Goal: Find specific page/section: Find specific page/section

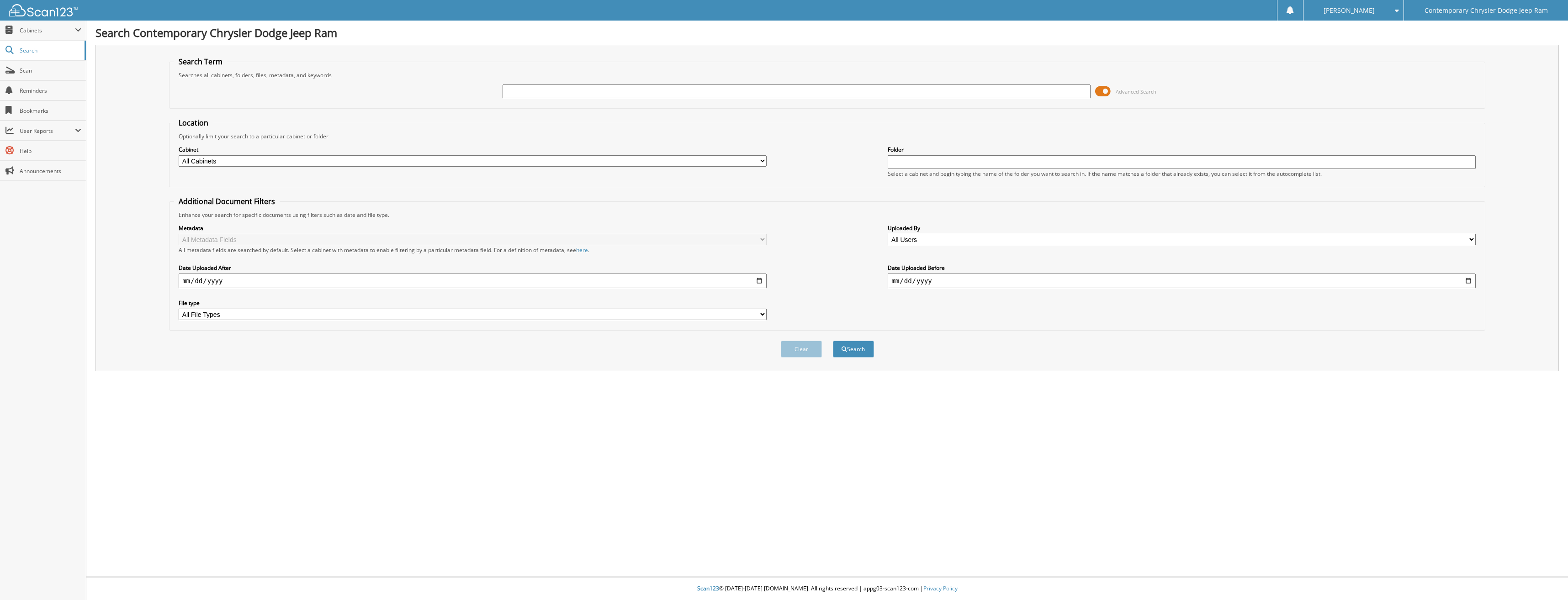
click at [510, 96] on input "text" at bounding box center [796, 91] width 587 height 14
type input "97146"
click at [833, 341] on button "Search" at bounding box center [853, 349] width 41 height 17
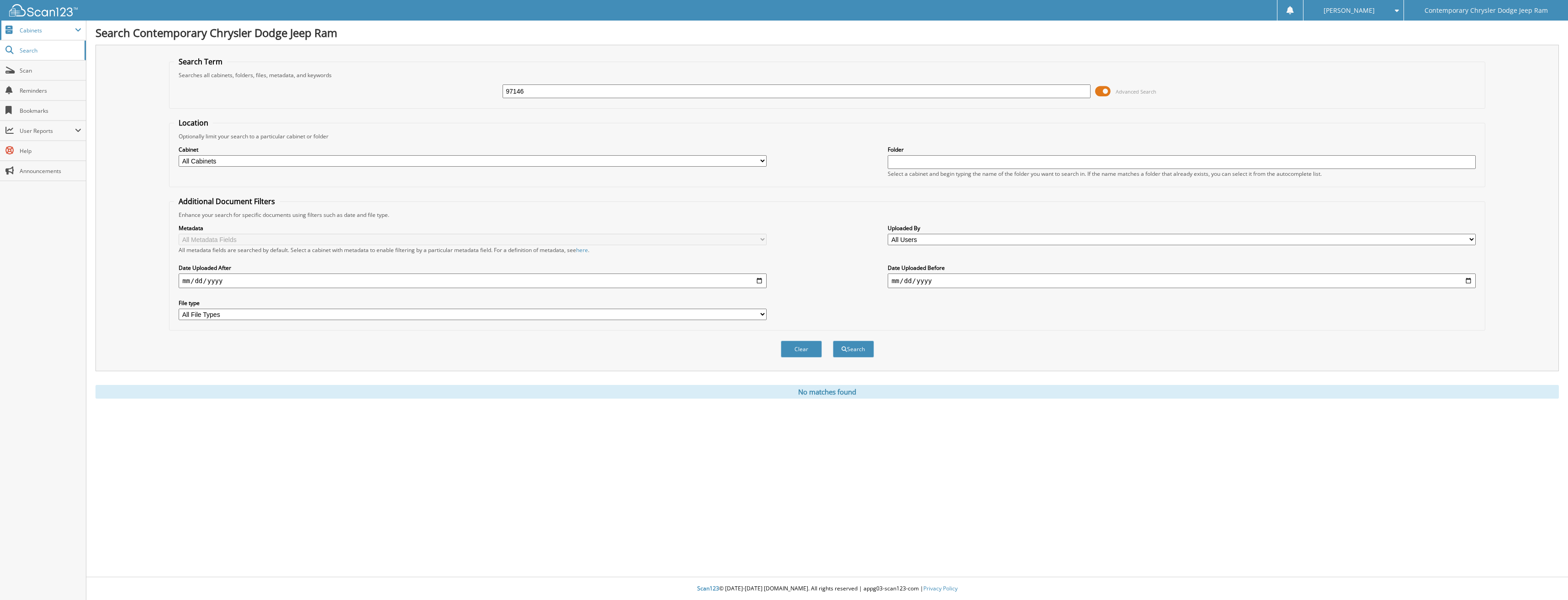
click at [36, 33] on span "Cabinets" at bounding box center [47, 30] width 55 height 8
click at [27, 52] on span "My Company" at bounding box center [47, 51] width 67 height 9
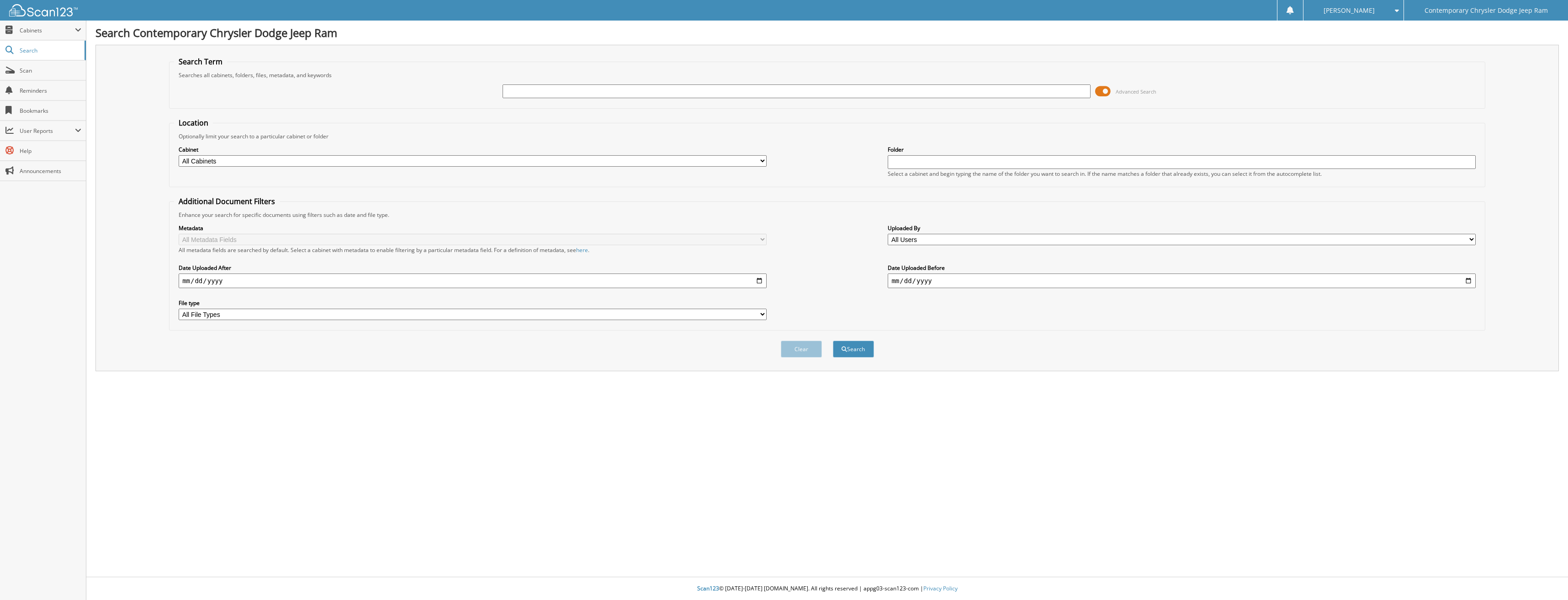
click at [733, 89] on input "text" at bounding box center [796, 91] width 587 height 14
type input "96851"
click at [833, 341] on button "Search" at bounding box center [853, 349] width 41 height 17
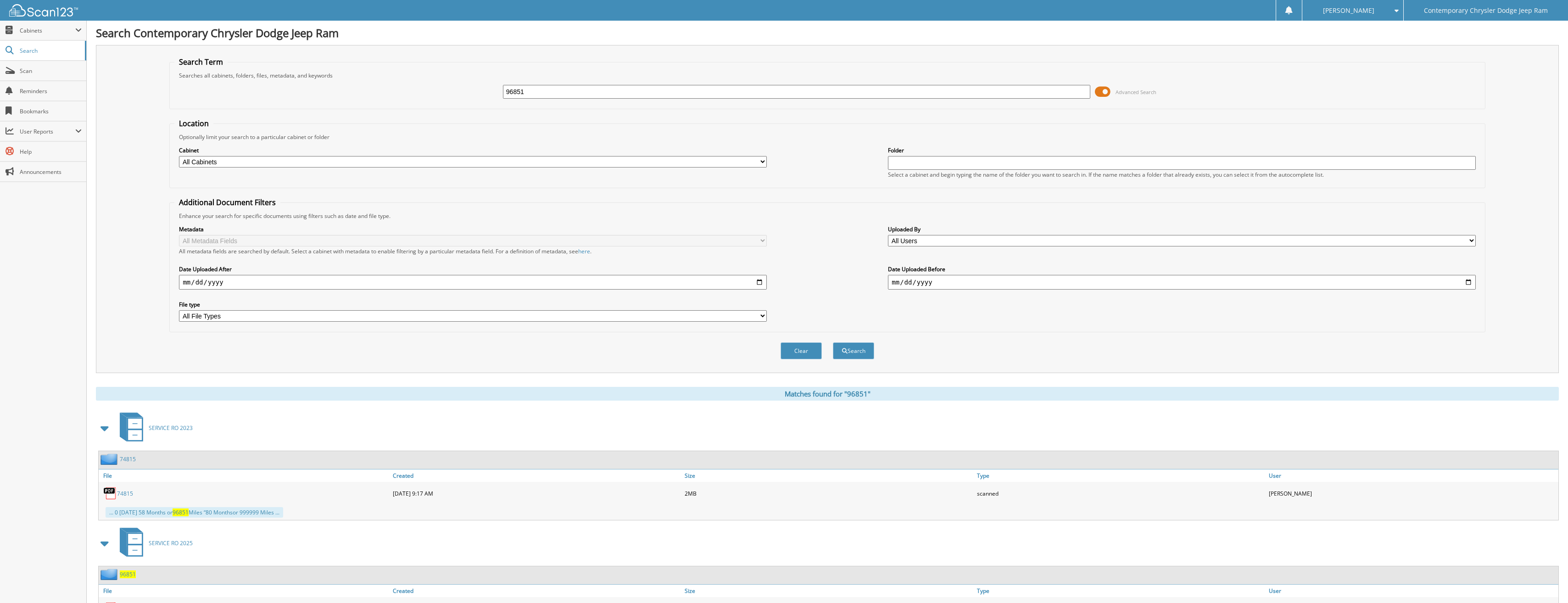
click at [127, 575] on span "96851" at bounding box center [128, 574] width 16 height 8
